Goal: Task Accomplishment & Management: Use online tool/utility

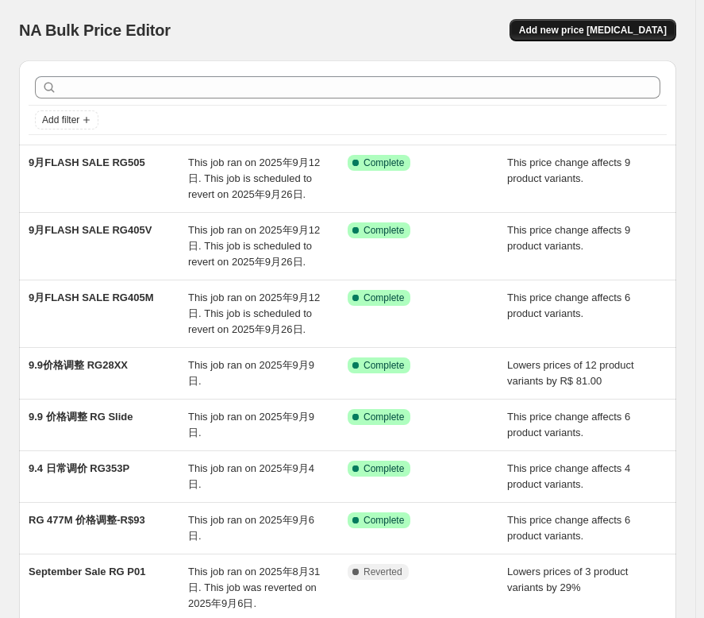
click at [630, 36] on span "Add new price [MEDICAL_DATA]" at bounding box center [593, 30] width 148 height 13
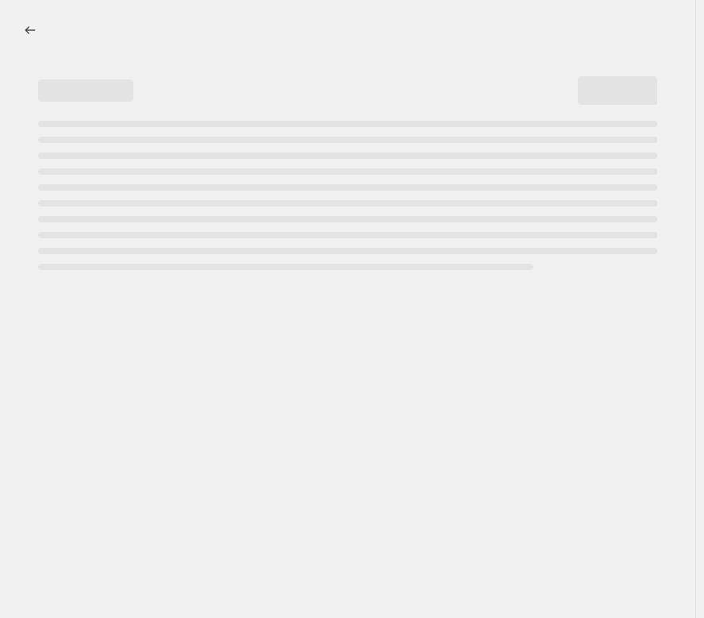
select select "percentage"
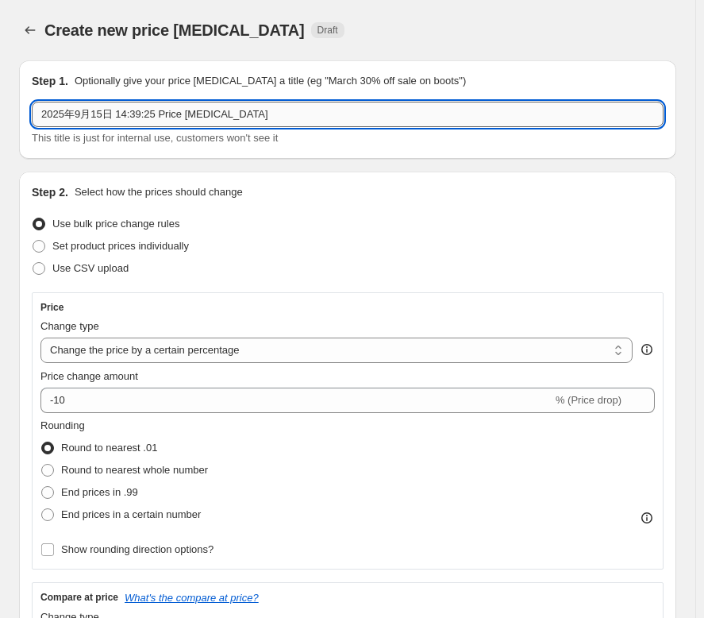
click at [241, 120] on input "2025年9月15日 14:39:25 Price [MEDICAL_DATA]" at bounding box center [348, 114] width 632 height 25
drag, startPoint x: 239, startPoint y: 116, endPoint x: 32, endPoint y: 94, distance: 208.4
click at [32, 94] on div "Step 1. Optionally give your price [MEDICAL_DATA] a title (eg "March 30% off sa…" at bounding box center [348, 109] width 632 height 73
type input "RG476H 首发优惠R$90"
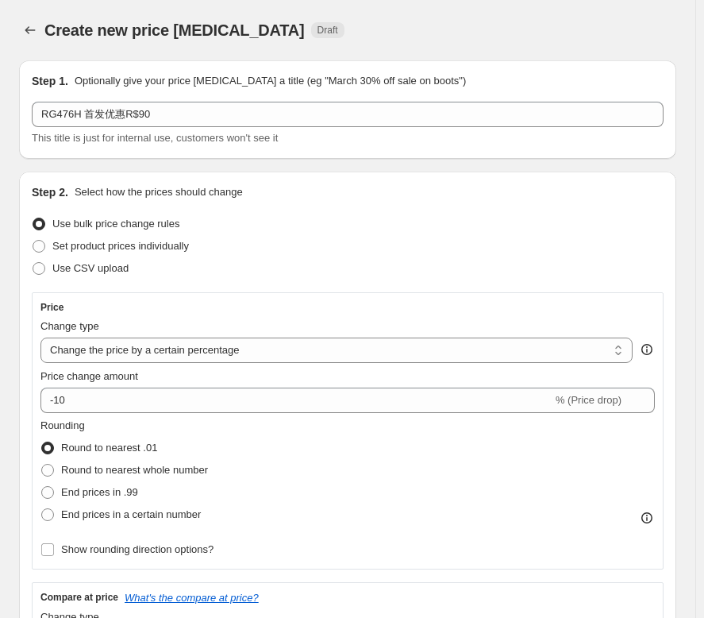
click at [399, 251] on div "Set product prices individually" at bounding box center [348, 246] width 632 height 22
click at [384, 346] on select "Change the price to a certain amount Change the price by a certain amount Chang…" at bounding box center [336, 349] width 592 height 25
select select "pcap"
click at [40, 337] on select "Change the price to a certain amount Change the price by a certain amount Chang…" at bounding box center [336, 349] width 592 height 25
type input "-20"
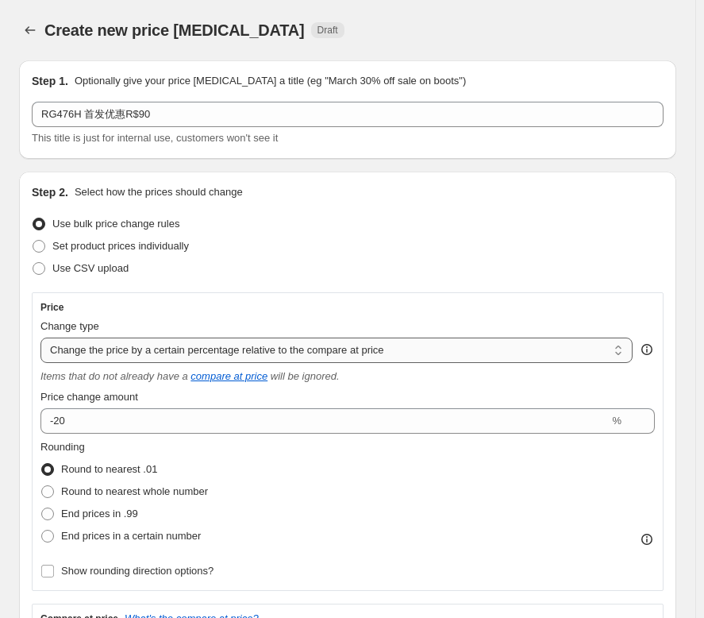
click at [443, 352] on select "Change the price to a certain amount Change the price by a certain amount Chang…" at bounding box center [336, 349] width 592 height 25
select select "bcap"
click at [40, 337] on select "Change the price to a certain amount Change the price by a certain amount Chang…" at bounding box center [336, 349] width 592 height 25
type input "-12.00"
click at [422, 348] on select "Change the price to a certain amount Change the price by a certain amount Chang…" at bounding box center [336, 349] width 592 height 25
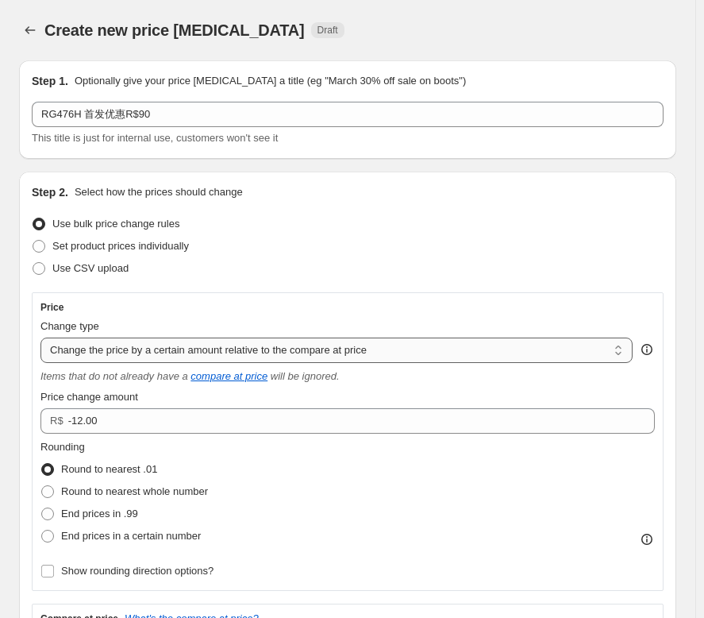
select select "percentage"
click at [40, 337] on select "Change the price to a certain amount Change the price by a certain amount Chang…" at bounding box center [336, 349] width 592 height 25
type input "-15"
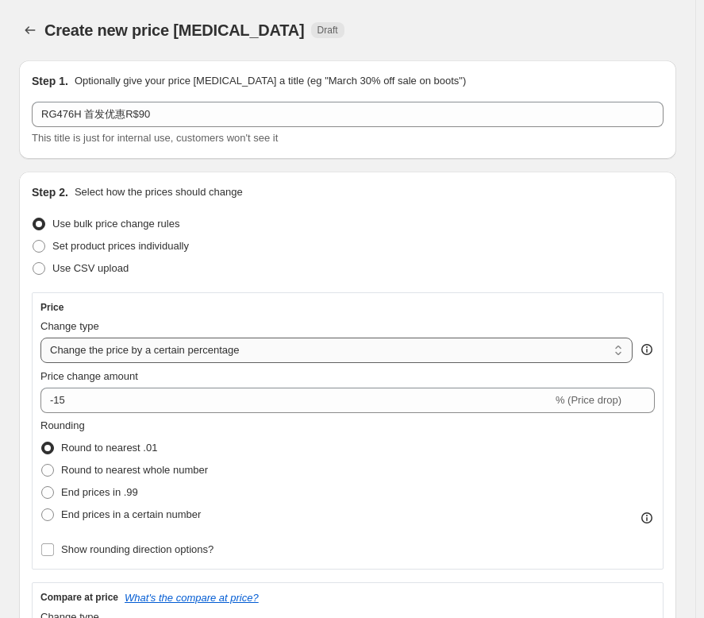
click at [438, 341] on select "Change the price to a certain amount Change the price by a certain amount Chang…" at bounding box center [336, 349] width 592 height 25
select select "pcap"
click at [40, 337] on select "Change the price to a certain amount Change the price by a certain amount Chang…" at bounding box center [336, 349] width 592 height 25
type input "-20"
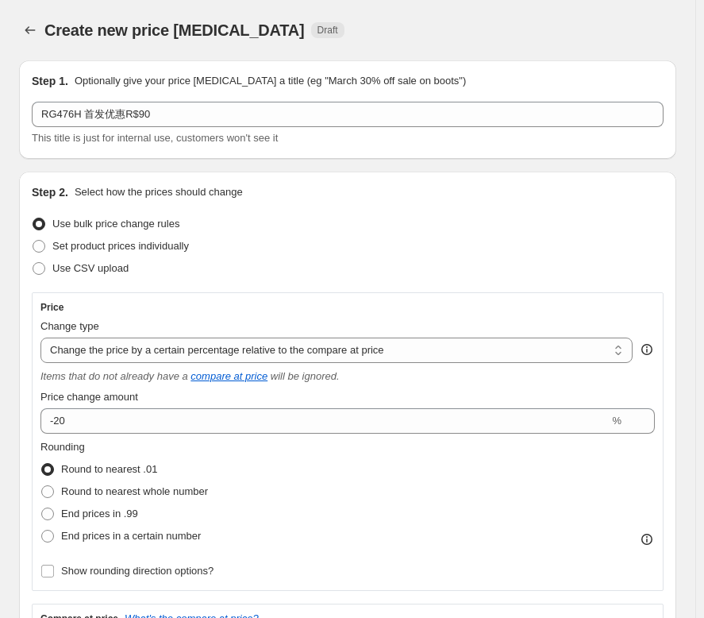
click at [404, 335] on div "Change type Change the price to a certain amount Change the price by a certain …" at bounding box center [336, 340] width 592 height 44
click at [406, 349] on select "Change the price to a certain amount Change the price by a certain amount Chang…" at bounding box center [336, 349] width 592 height 25
select select "by"
click at [40, 337] on select "Change the price to a certain amount Change the price by a certain amount Chang…" at bounding box center [336, 349] width 592 height 25
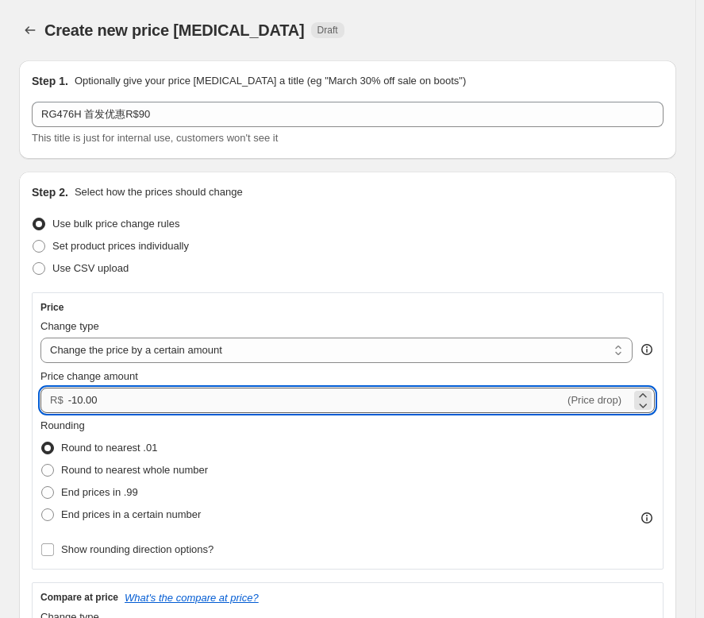
drag, startPoint x: 72, startPoint y: 399, endPoint x: 84, endPoint y: 397, distance: 12.1
click at [84, 397] on input "-10.00" at bounding box center [316, 399] width 496 height 25
click at [79, 395] on input "-10.00" at bounding box center [316, 399] width 496 height 25
type input "-90.00"
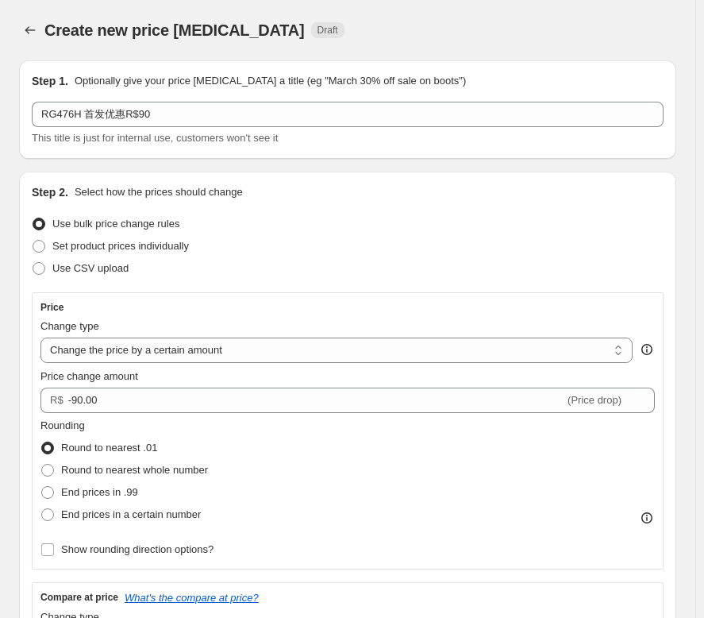
click at [255, 268] on div "Use CSV upload" at bounding box center [348, 268] width 632 height 22
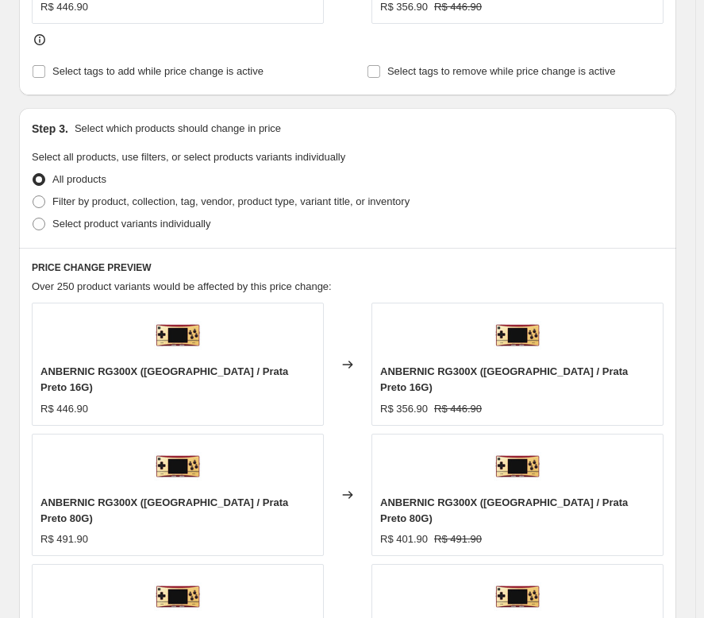
scroll to position [794, 0]
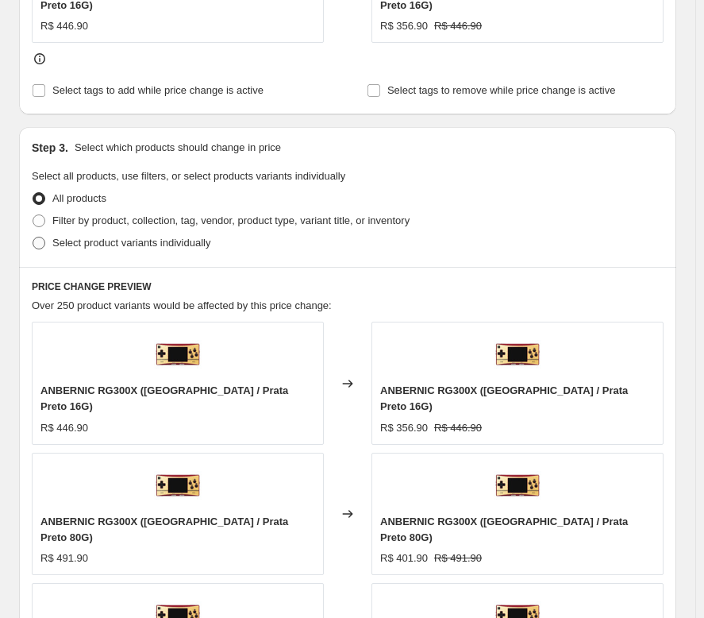
click at [45, 236] on span at bounding box center [39, 243] width 14 height 14
click at [33, 237] on input "Select product variants individually" at bounding box center [33, 237] width 1 height 1
radio input "true"
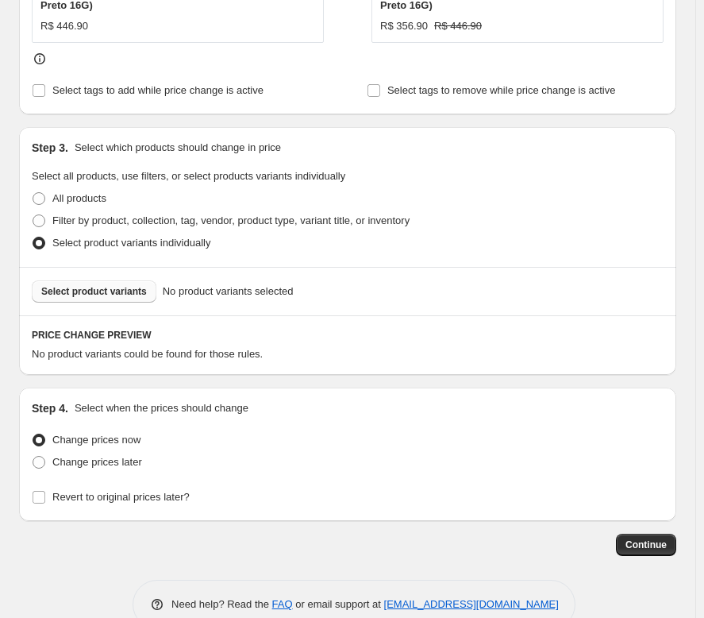
click at [69, 285] on span "Select product variants" at bounding box center [94, 291] width 106 height 13
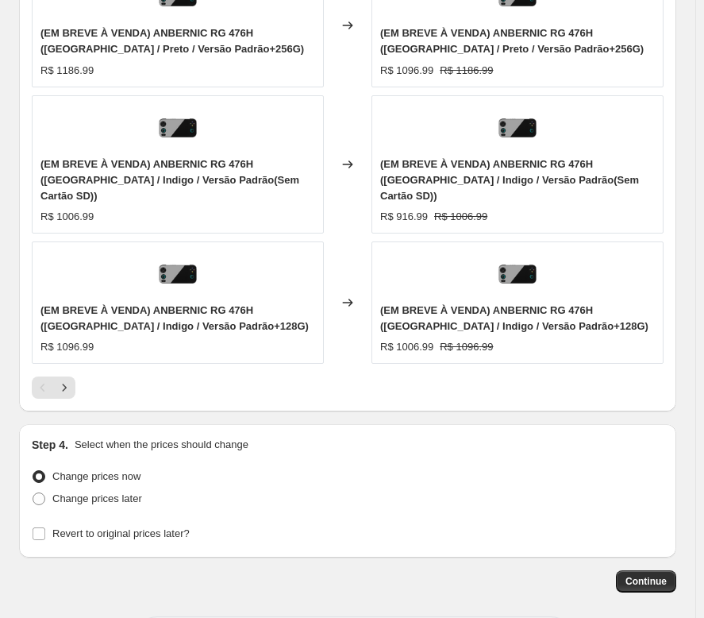
scroll to position [1508, 0]
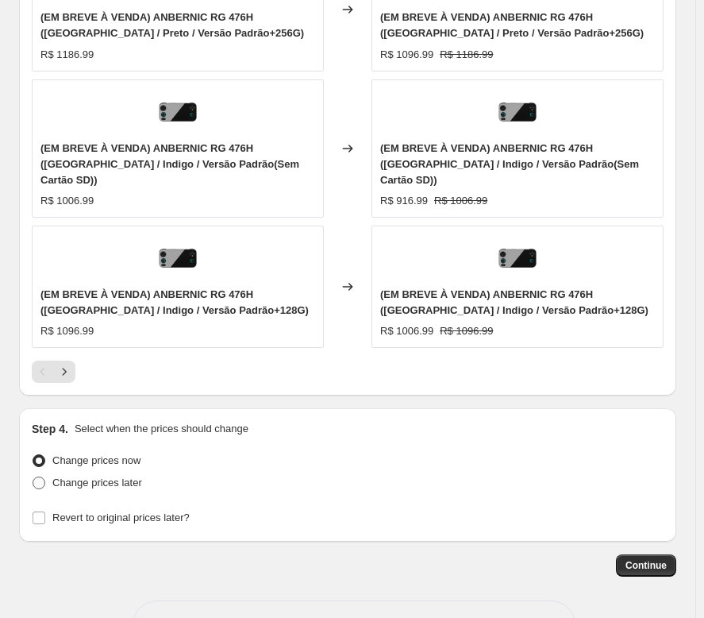
click at [37, 476] on span at bounding box center [39, 482] width 13 height 13
click at [33, 476] on input "Change prices later" at bounding box center [33, 476] width 1 height 1
radio input "true"
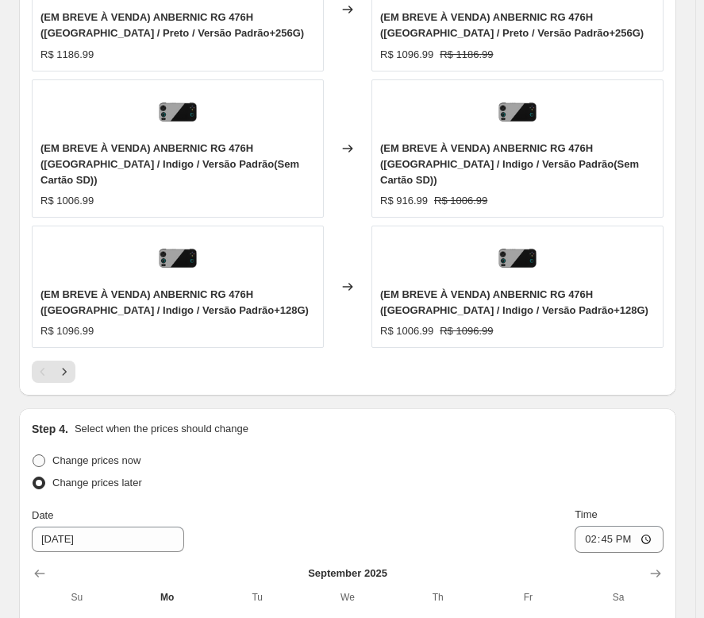
click at [45, 453] on span at bounding box center [39, 460] width 14 height 14
click at [33, 454] on input "Change prices now" at bounding box center [33, 454] width 1 height 1
radio input "true"
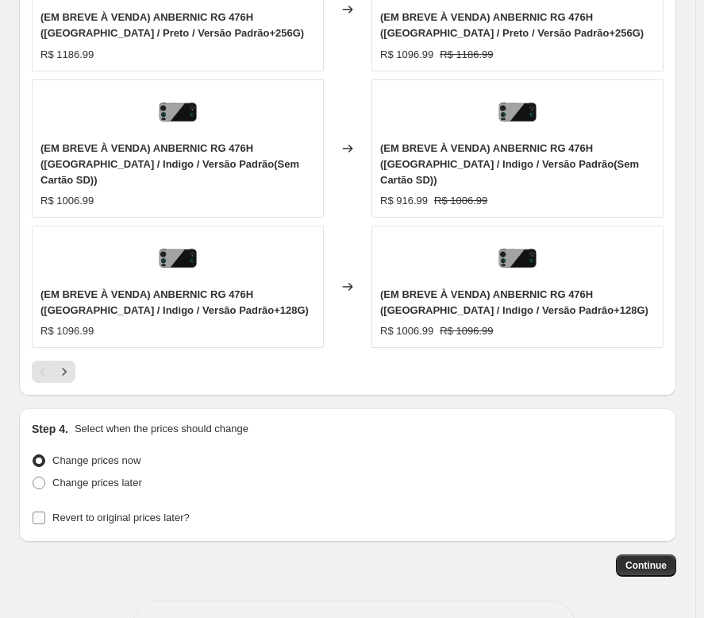
click at [36, 511] on input "Revert to original prices later?" at bounding box center [39, 517] width 13 height 13
checkbox input "true"
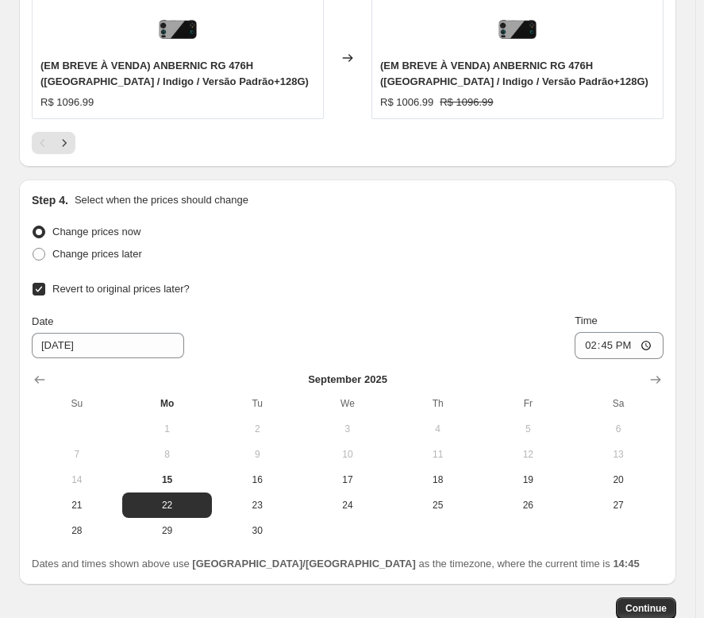
scroll to position [1746, 0]
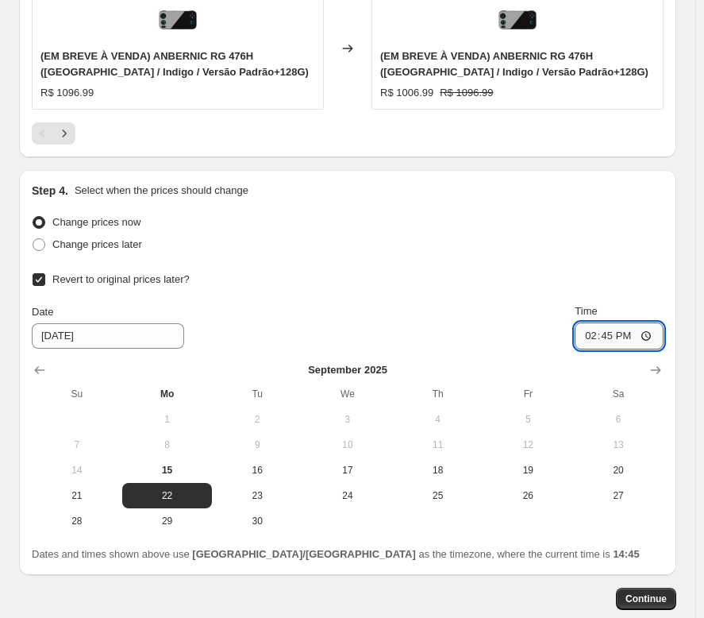
click at [619, 322] on input "14:45" at bounding box center [619, 335] width 89 height 27
type input "18:00"
click at [385, 268] on div "Revert to original prices later?" at bounding box center [348, 279] width 632 height 22
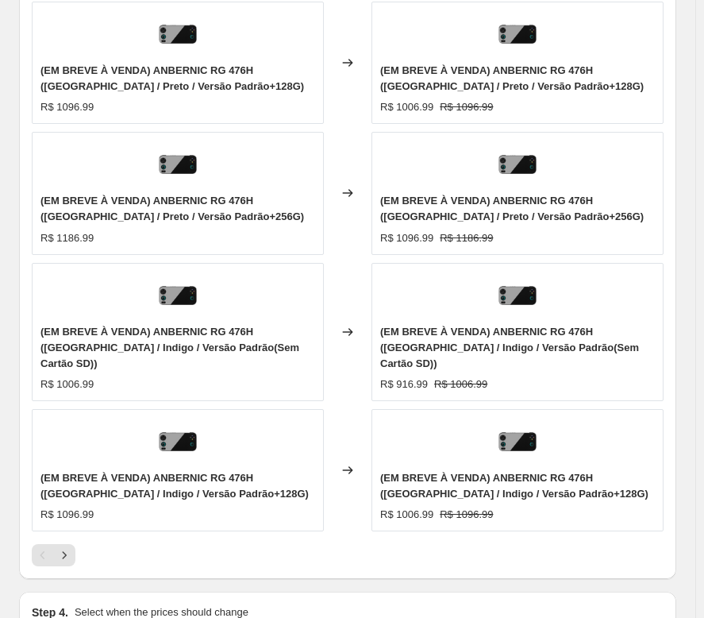
scroll to position [1350, 0]
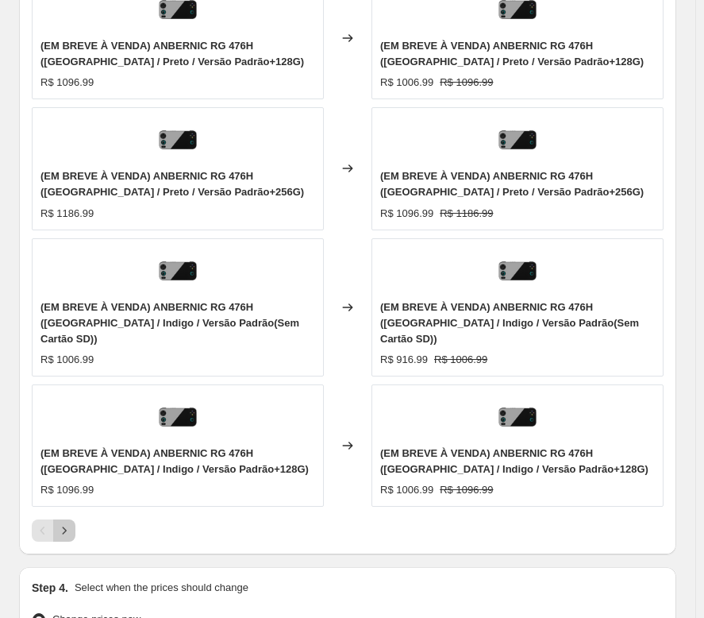
click at [67, 522] on icon "Next" at bounding box center [64, 530] width 16 height 16
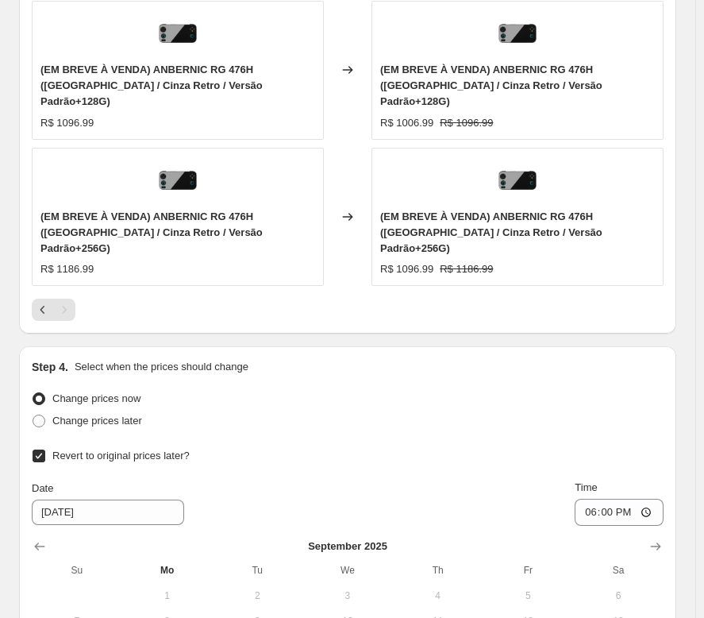
scroll to position [1658, 0]
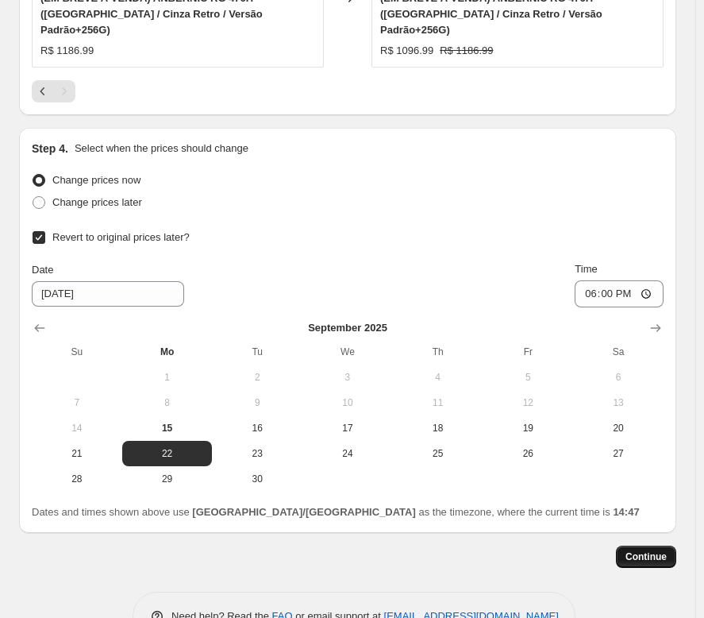
click at [646, 550] on span "Continue" at bounding box center [646, 556] width 41 height 13
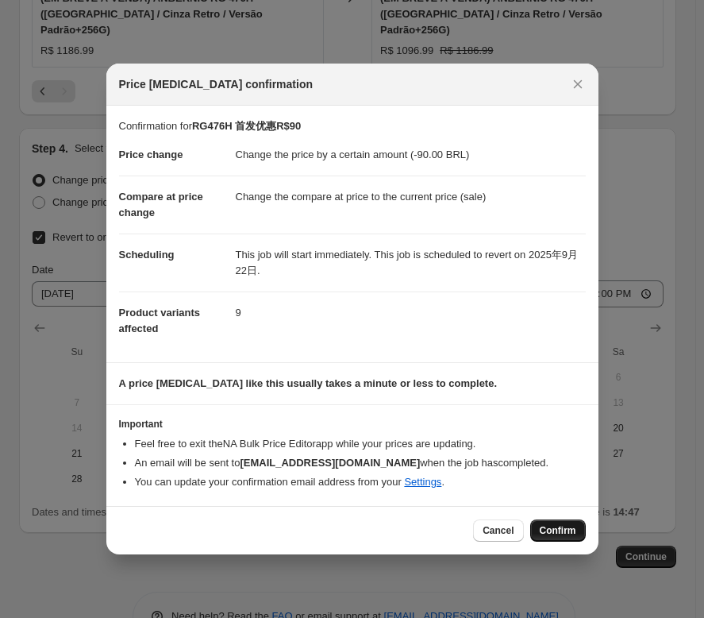
click at [560, 535] on span "Confirm" at bounding box center [558, 530] width 37 height 13
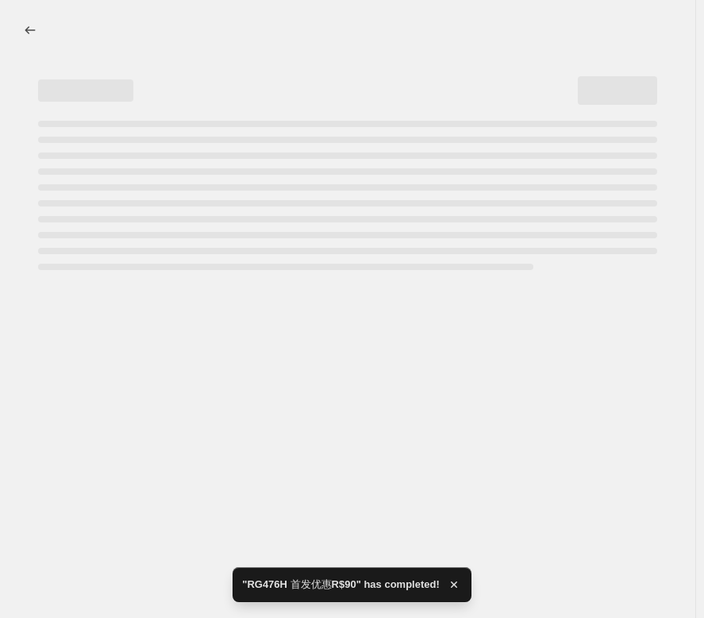
select select "by"
